Goal: Task Accomplishment & Management: Manage account settings

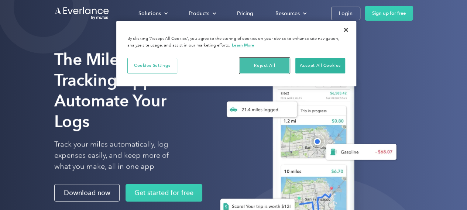
click at [252, 66] on button "Reject All" at bounding box center [265, 66] width 50 height 16
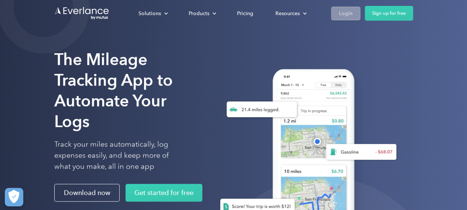
click at [348, 8] on link "Login" at bounding box center [345, 14] width 29 height 14
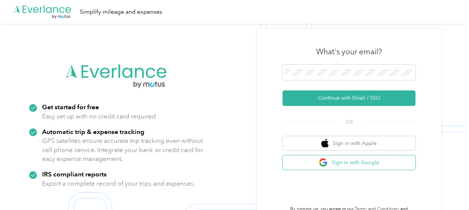
click at [322, 162] on img "button" at bounding box center [323, 162] width 9 height 9
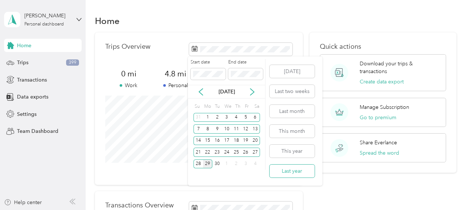
click at [290, 168] on button "Last year" at bounding box center [292, 171] width 45 height 13
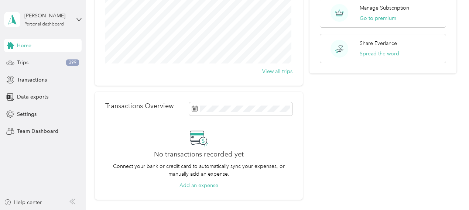
scroll to position [111, 0]
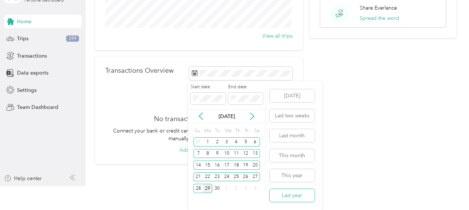
click at [286, 197] on button "Last year" at bounding box center [292, 195] width 45 height 13
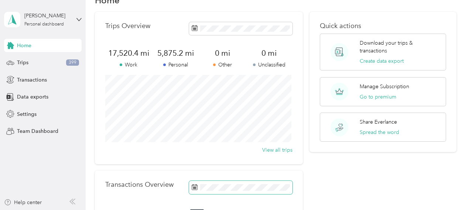
scroll to position [0, 0]
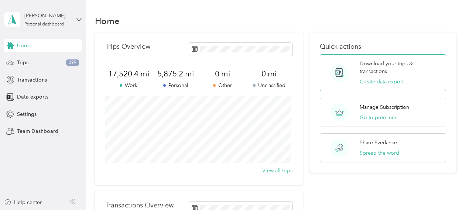
click at [365, 73] on p "Download your trips & transactions" at bounding box center [400, 68] width 81 height 16
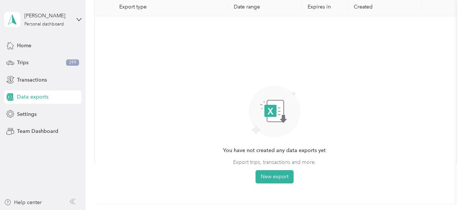
scroll to position [74, 0]
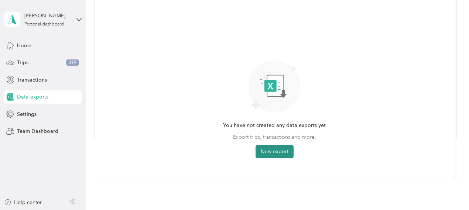
click at [270, 155] on button "New export" at bounding box center [275, 151] width 38 height 13
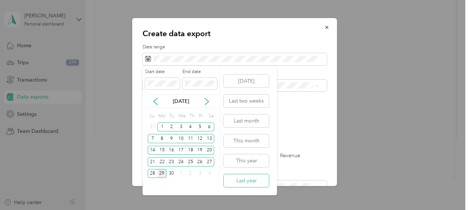
click at [251, 182] on button "Last year" at bounding box center [246, 180] width 45 height 13
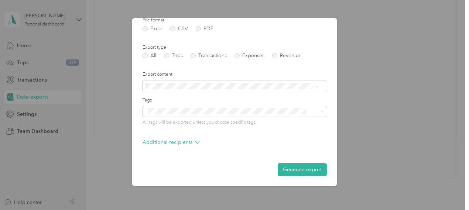
scroll to position [63, 0]
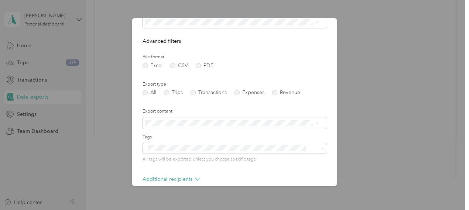
click at [182, 135] on div "Summary only" at bounding box center [232, 135] width 168 height 8
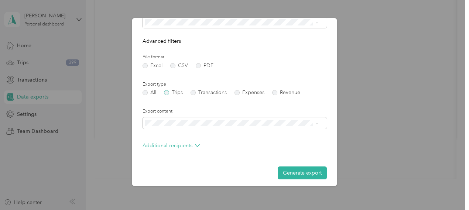
click at [167, 93] on label "Trips" at bounding box center [173, 92] width 19 height 5
click at [288, 172] on button "Generate export" at bounding box center [302, 173] width 49 height 13
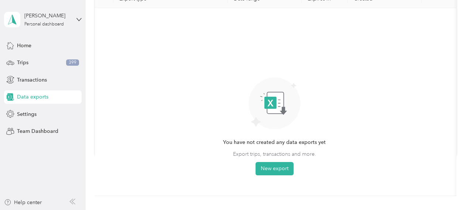
scroll to position [0, 0]
